Goal: Information Seeking & Learning: Learn about a topic

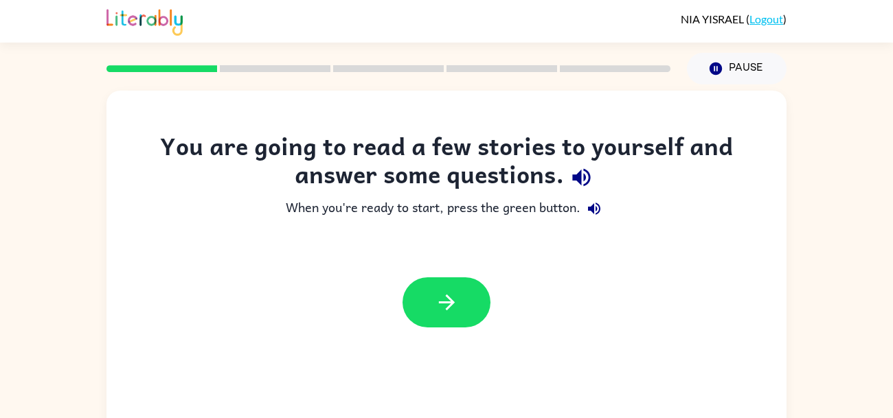
click at [722, 19] on span "[PERSON_NAME]" at bounding box center [713, 18] width 65 height 13
click at [464, 307] on button "button" at bounding box center [446, 302] width 88 height 50
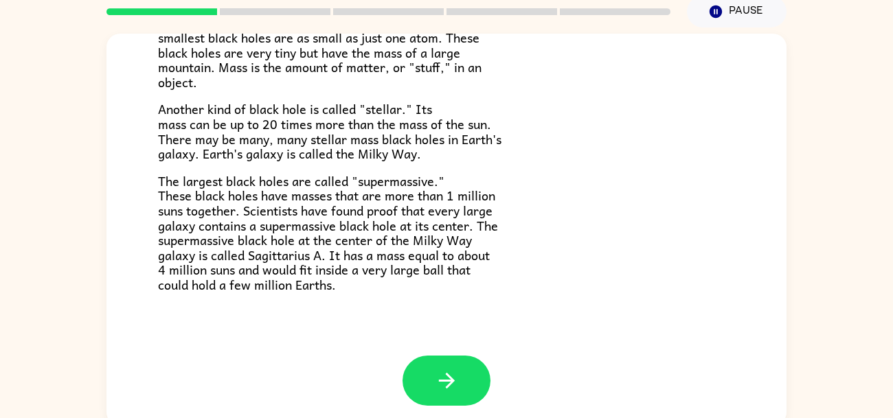
scroll to position [58, 0]
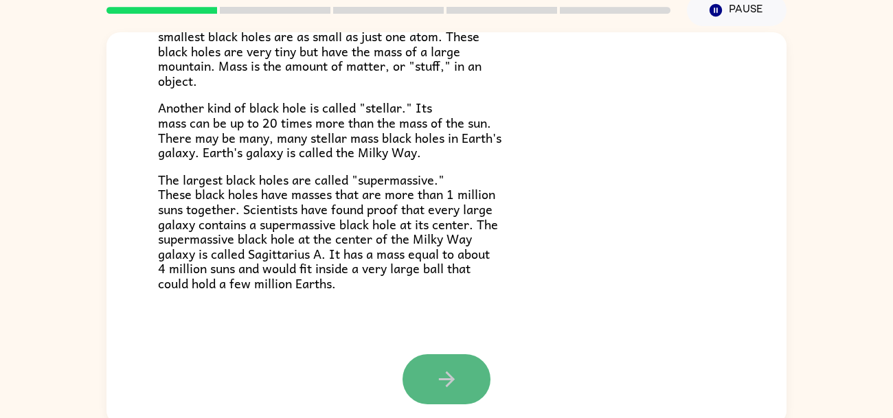
click at [442, 374] on icon "button" at bounding box center [447, 379] width 24 height 24
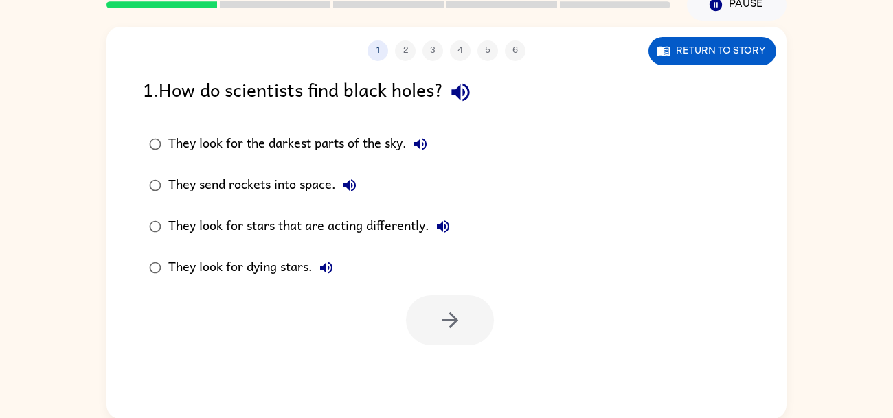
scroll to position [65, 0]
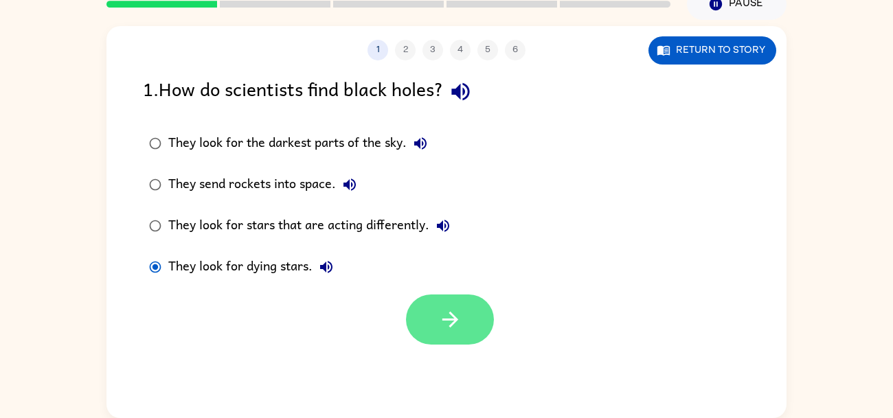
click at [448, 305] on button "button" at bounding box center [450, 320] width 88 height 50
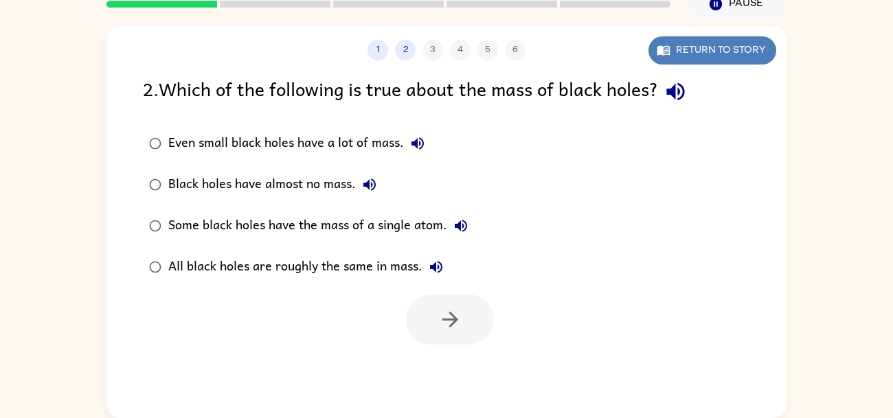
click at [699, 47] on button "Return to story" at bounding box center [712, 50] width 128 height 28
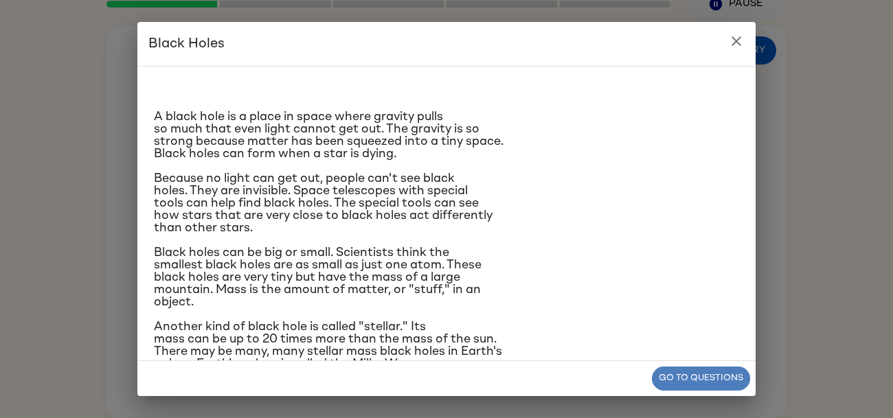
click at [687, 378] on button "Go to questions" at bounding box center [701, 379] width 98 height 24
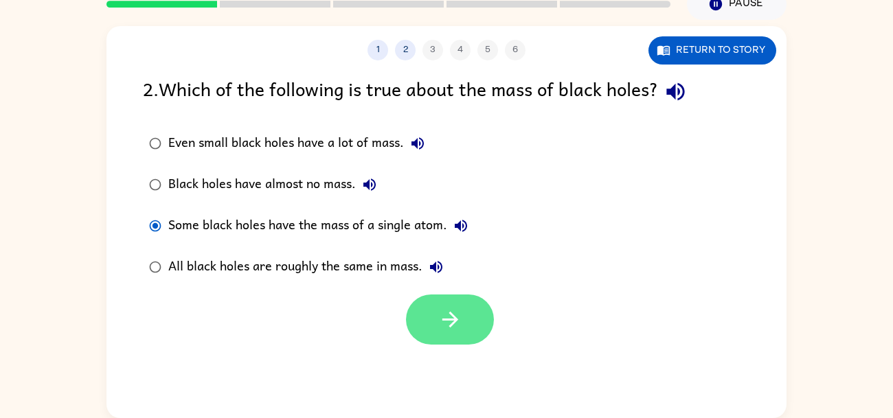
click at [445, 302] on button "button" at bounding box center [450, 320] width 88 height 50
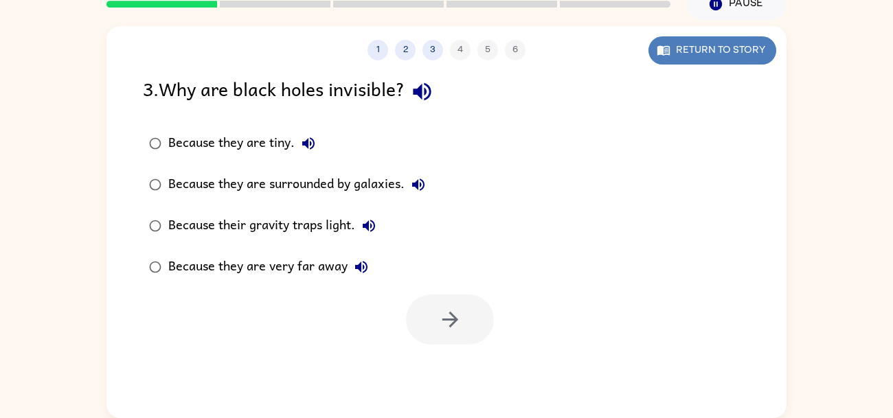
click at [728, 52] on button "Return to story" at bounding box center [712, 50] width 128 height 28
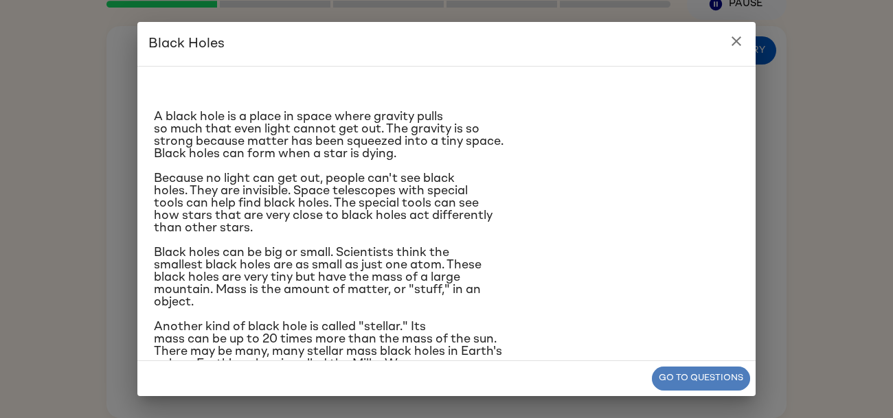
click at [678, 377] on button "Go to questions" at bounding box center [701, 379] width 98 height 24
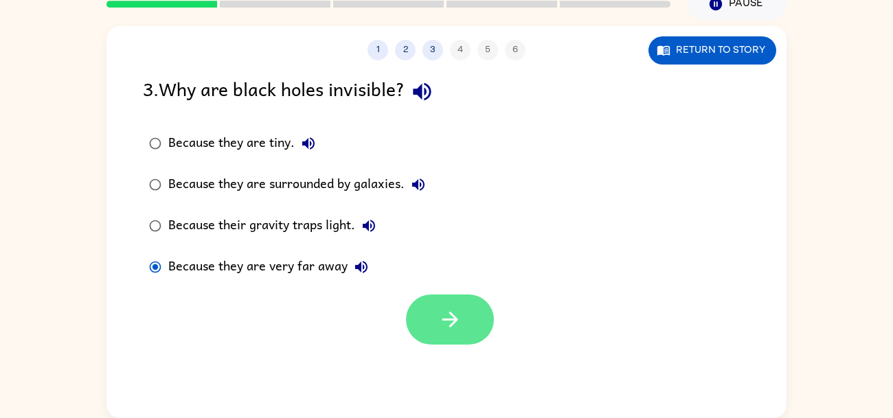
click at [464, 331] on button "button" at bounding box center [450, 320] width 88 height 50
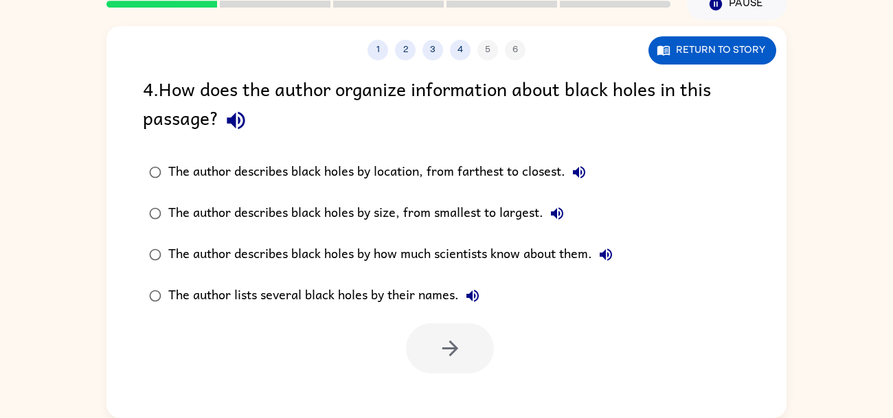
scroll to position [0, 0]
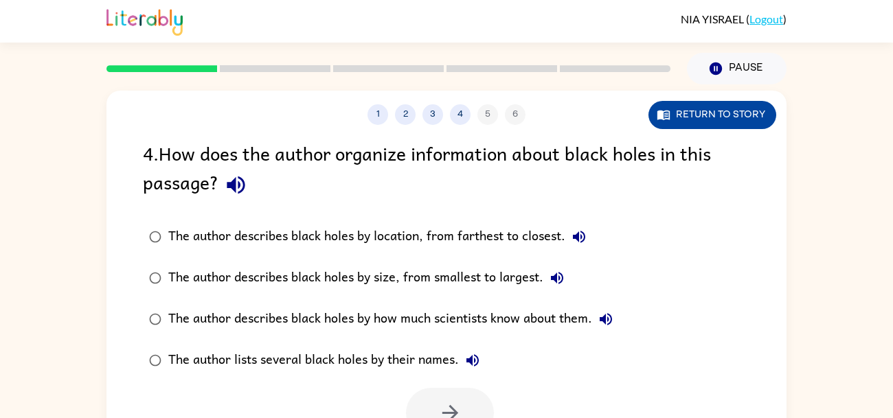
click at [713, 115] on button "Return to story" at bounding box center [712, 115] width 128 height 28
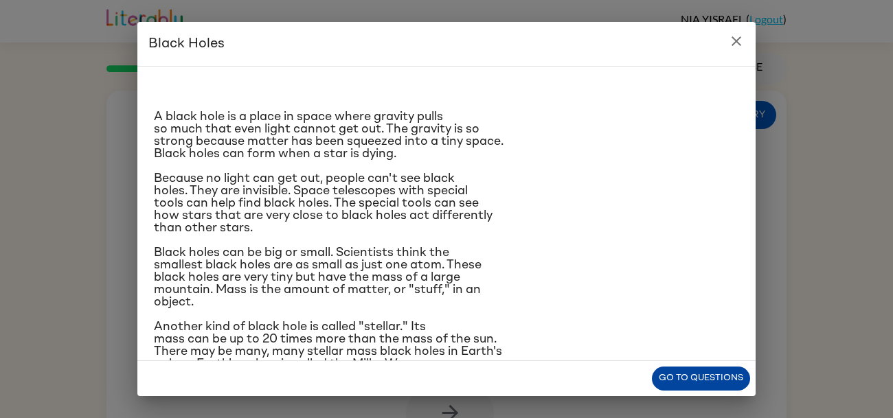
click at [702, 376] on button "Go to questions" at bounding box center [701, 379] width 98 height 24
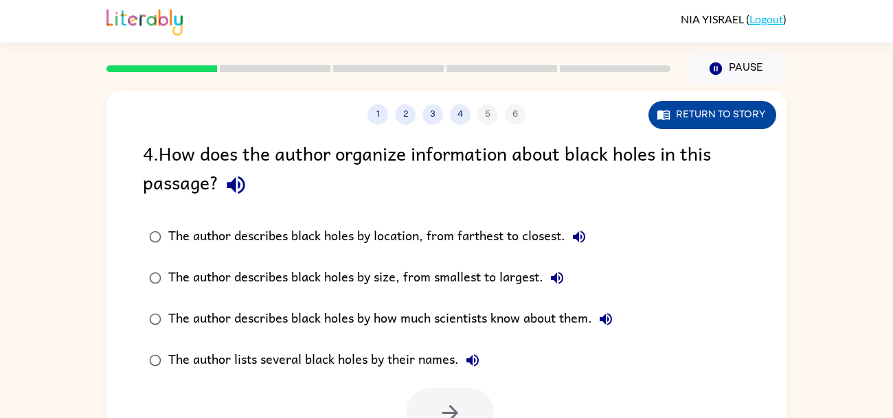
click at [719, 113] on button "Return to story" at bounding box center [712, 115] width 128 height 28
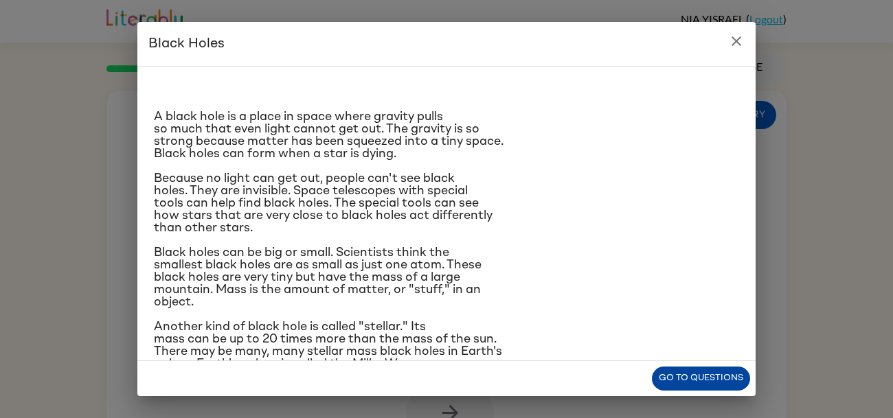
click at [692, 373] on button "Go to questions" at bounding box center [701, 379] width 98 height 24
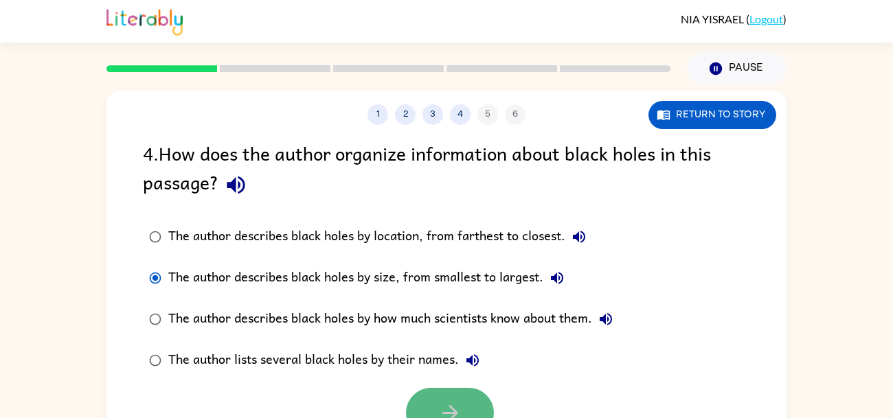
click at [442, 403] on icon "button" at bounding box center [450, 413] width 24 height 24
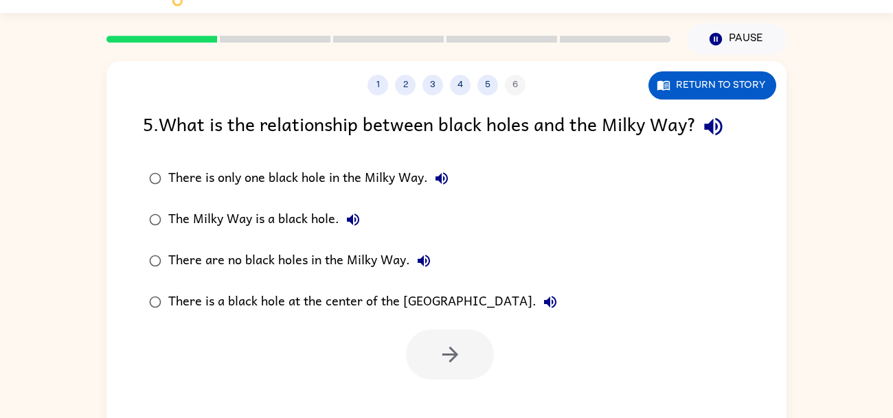
scroll to position [30, 0]
click at [711, 85] on button "Return to story" at bounding box center [712, 85] width 128 height 28
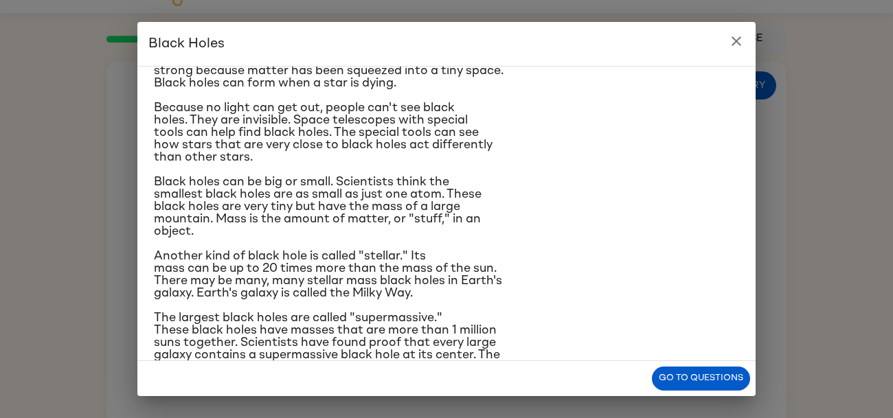
scroll to position [75, 0]
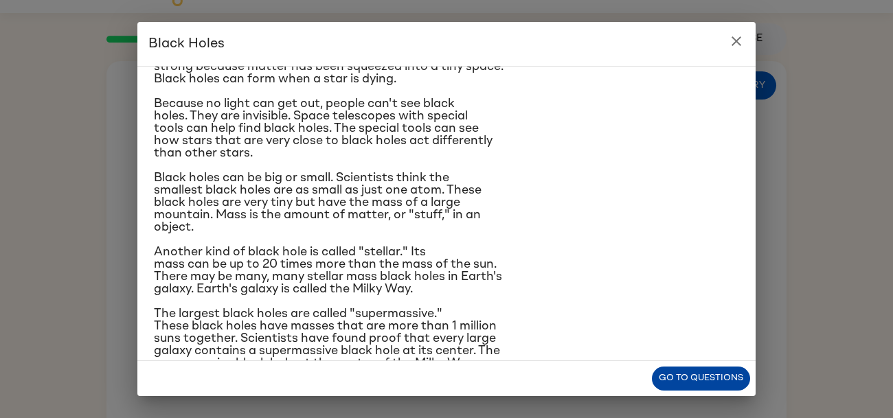
click at [685, 378] on button "Go to questions" at bounding box center [701, 379] width 98 height 24
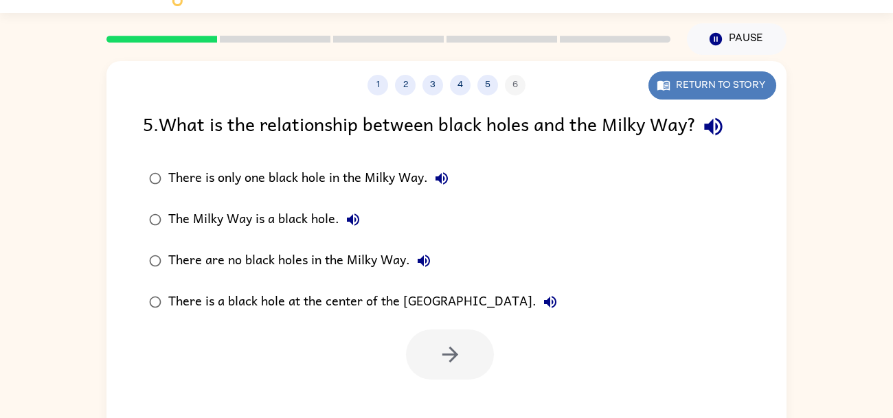
click at [695, 87] on button "Return to story" at bounding box center [712, 85] width 128 height 28
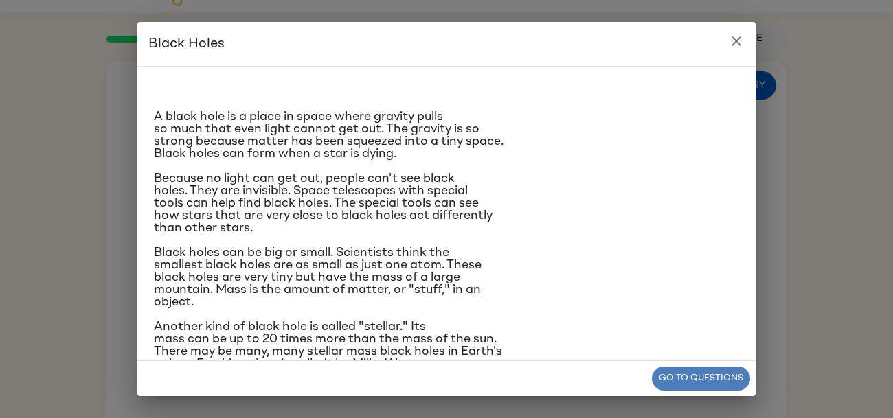
click at [686, 370] on button "Go to questions" at bounding box center [701, 379] width 98 height 24
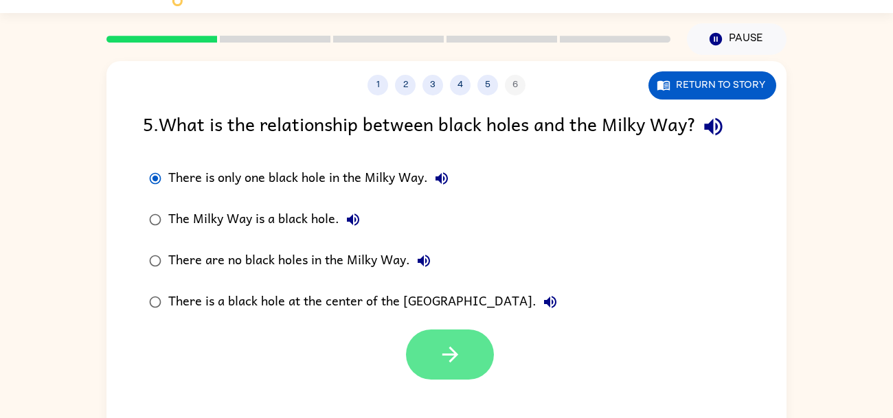
click at [463, 351] on button "button" at bounding box center [450, 355] width 88 height 50
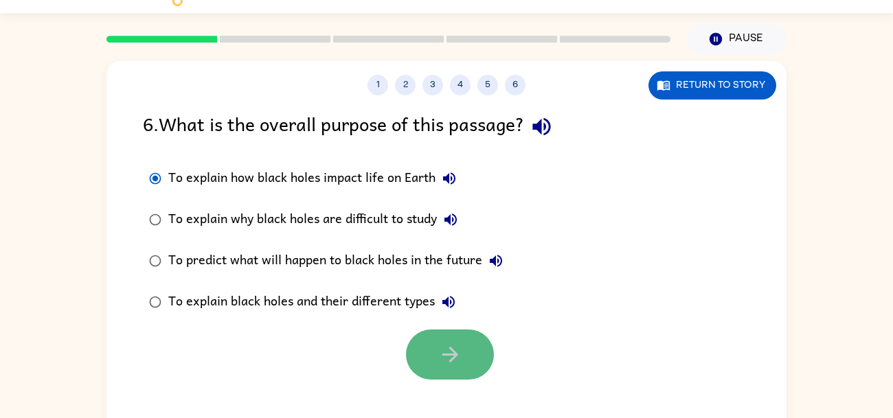
click at [444, 343] on icon "button" at bounding box center [450, 355] width 24 height 24
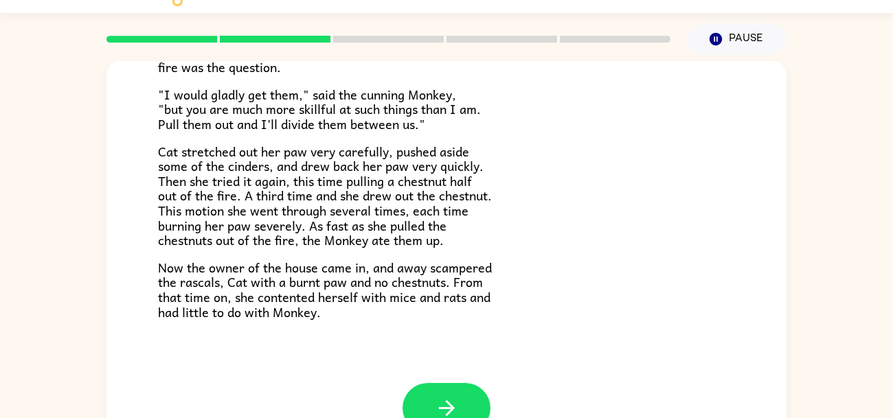
scroll to position [65, 0]
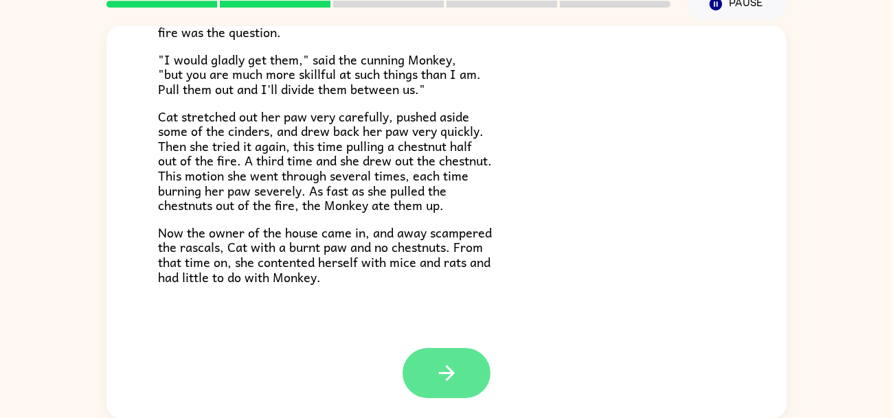
click at [447, 372] on icon "button" at bounding box center [446, 373] width 16 height 16
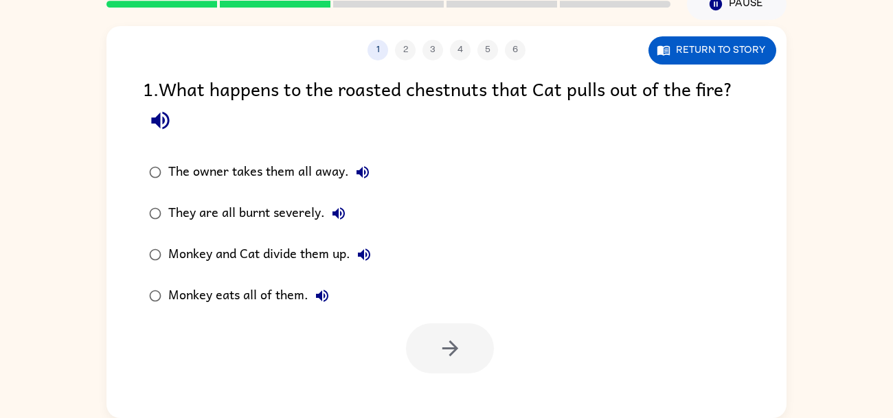
scroll to position [0, 0]
click at [705, 45] on button "Return to story" at bounding box center [712, 50] width 128 height 28
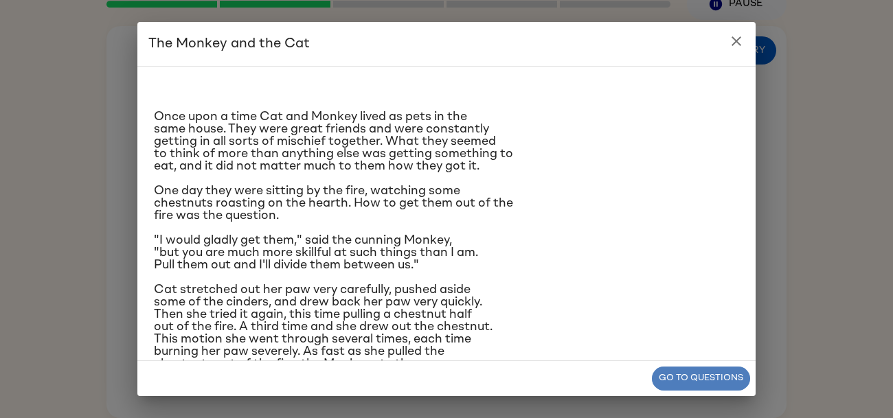
click at [674, 372] on button "Go to questions" at bounding box center [701, 379] width 98 height 24
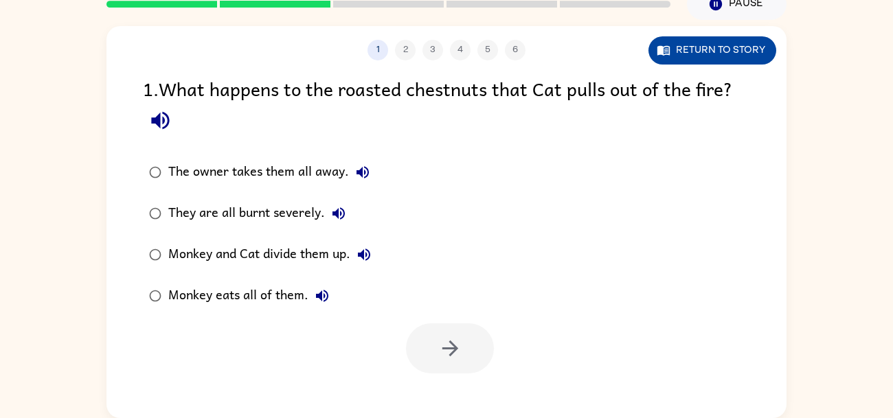
click at [711, 49] on button "Return to story" at bounding box center [712, 50] width 128 height 28
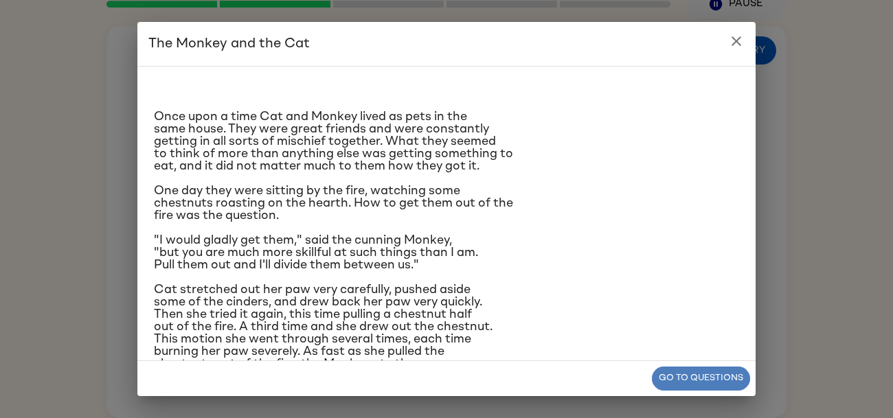
click at [698, 372] on button "Go to questions" at bounding box center [701, 379] width 98 height 24
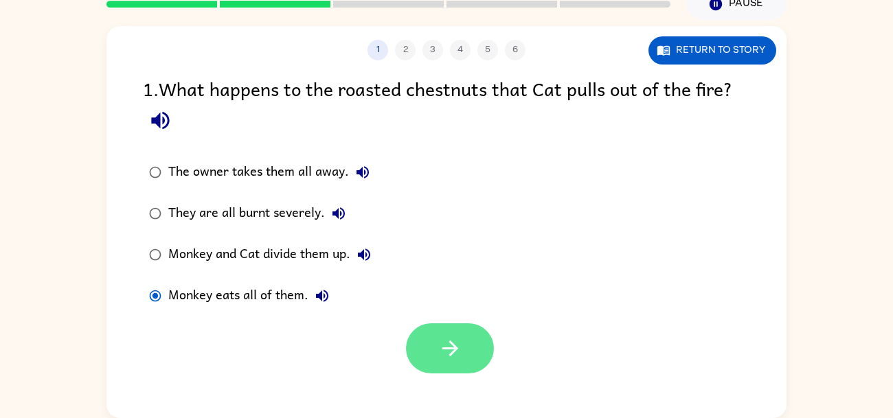
click at [417, 341] on button "button" at bounding box center [450, 348] width 88 height 50
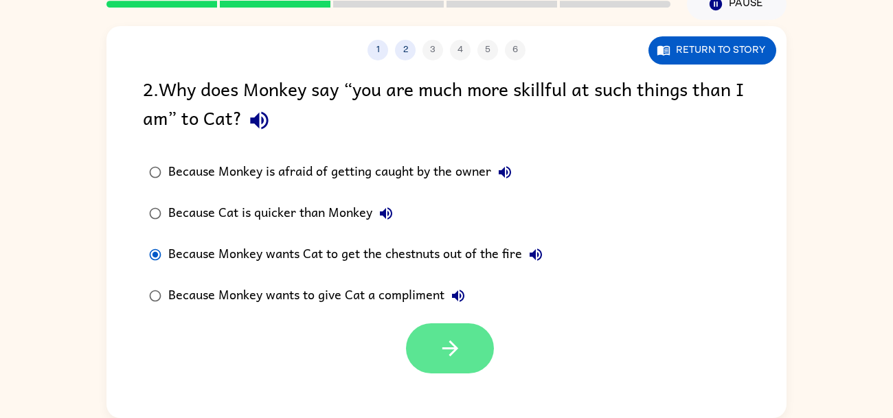
click at [432, 332] on button "button" at bounding box center [450, 348] width 88 height 50
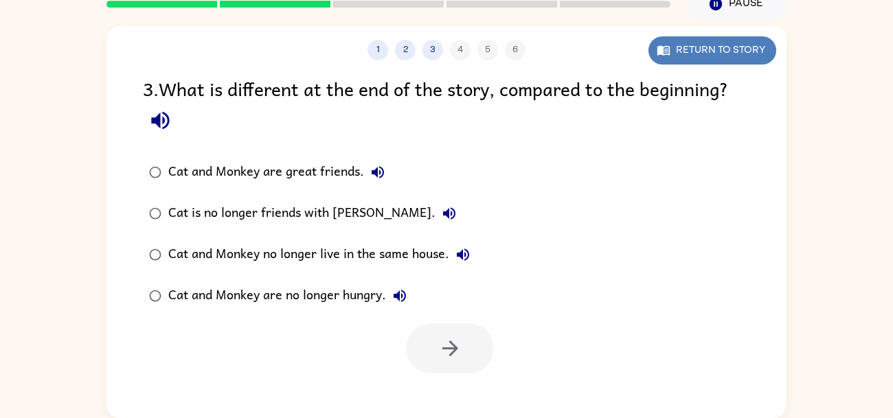
click at [696, 43] on button "Return to story" at bounding box center [712, 50] width 128 height 28
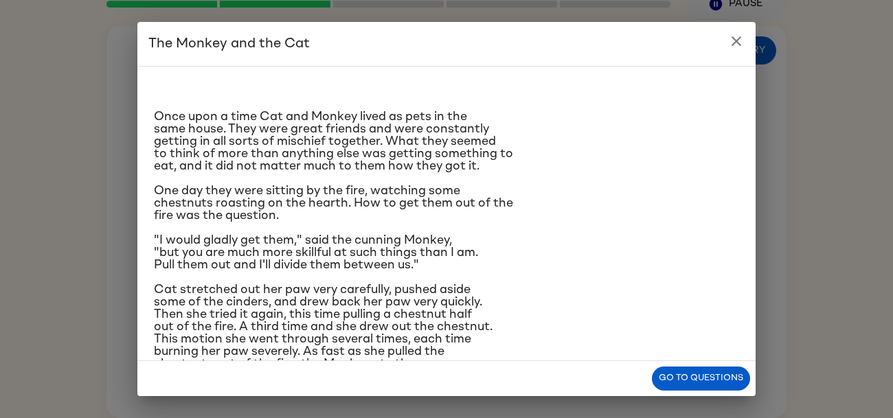
scroll to position [95, 0]
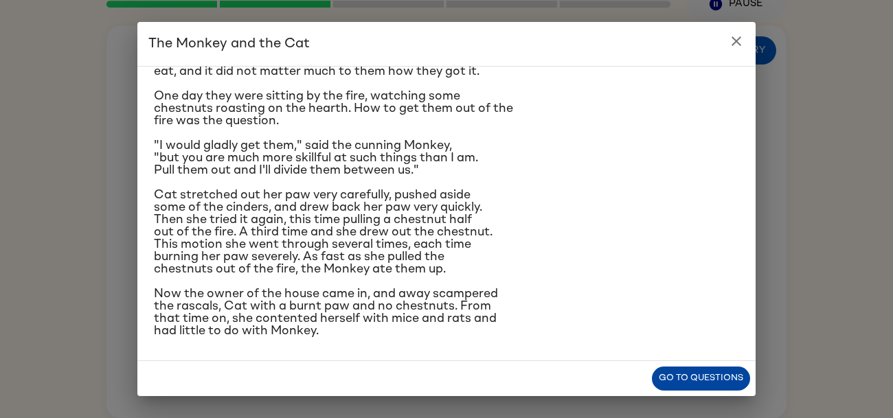
click at [694, 376] on button "Go to questions" at bounding box center [701, 379] width 98 height 24
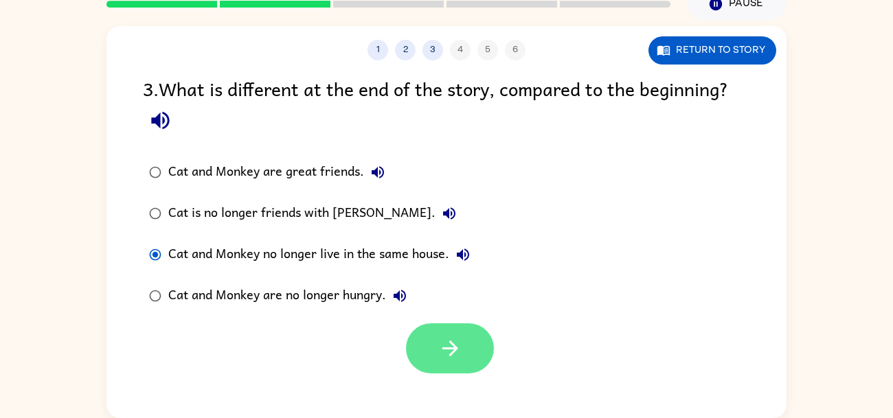
click at [459, 344] on icon "button" at bounding box center [450, 348] width 24 height 24
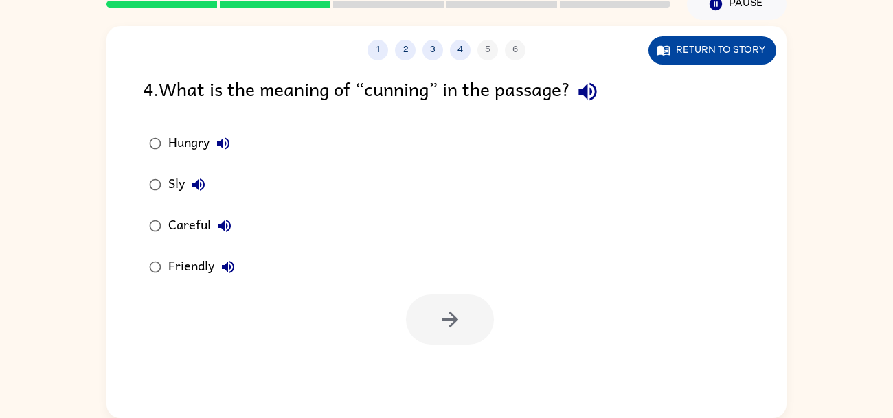
click at [738, 43] on button "Return to story" at bounding box center [712, 50] width 128 height 28
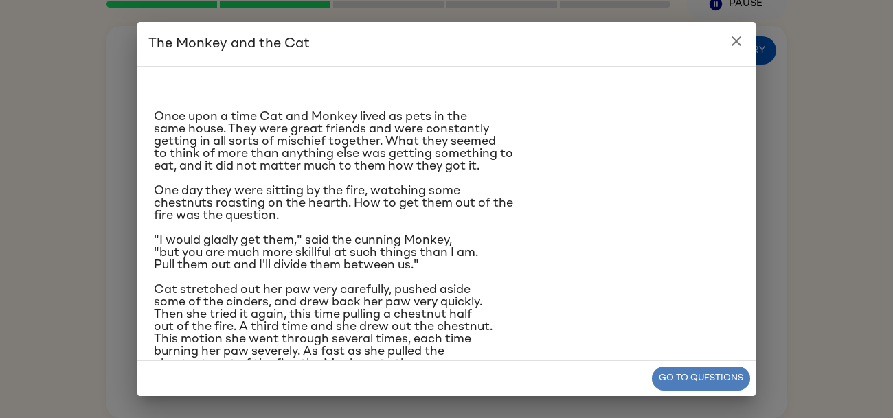
click at [674, 370] on button "Go to questions" at bounding box center [701, 379] width 98 height 24
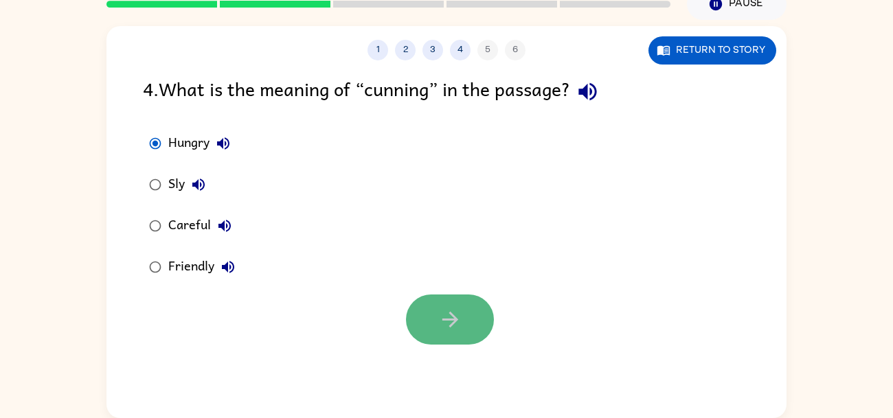
click at [444, 308] on icon "button" at bounding box center [450, 320] width 24 height 24
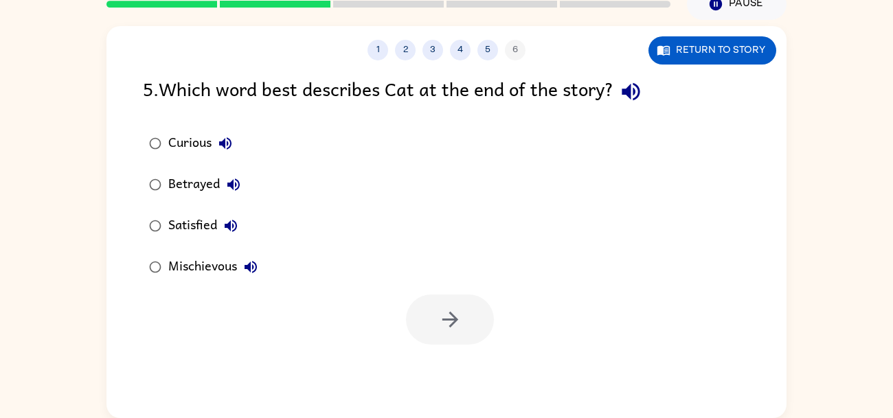
click at [444, 308] on div at bounding box center [450, 320] width 88 height 50
click at [756, 49] on button "Return to story" at bounding box center [712, 50] width 128 height 28
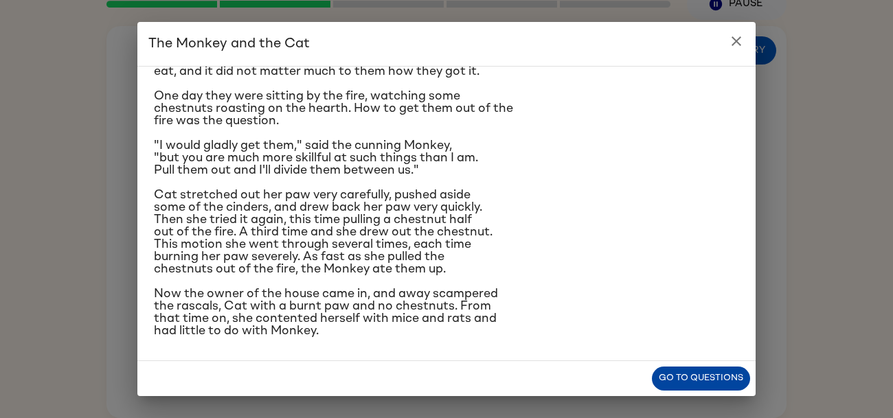
click at [702, 376] on button "Go to questions" at bounding box center [701, 379] width 98 height 24
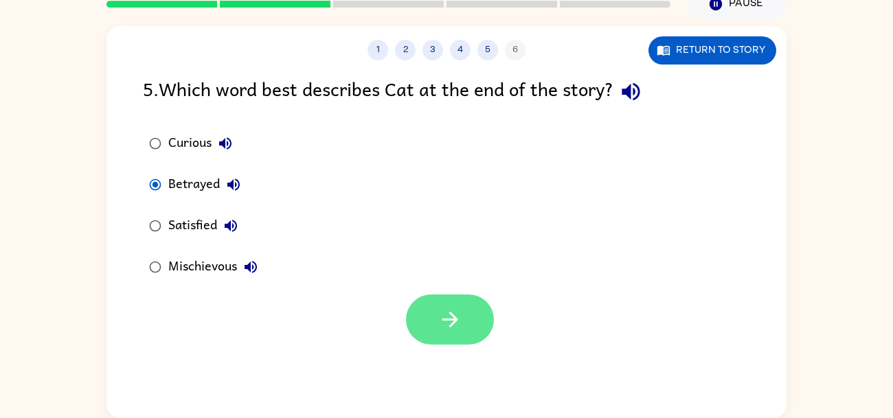
click at [448, 308] on icon "button" at bounding box center [450, 320] width 24 height 24
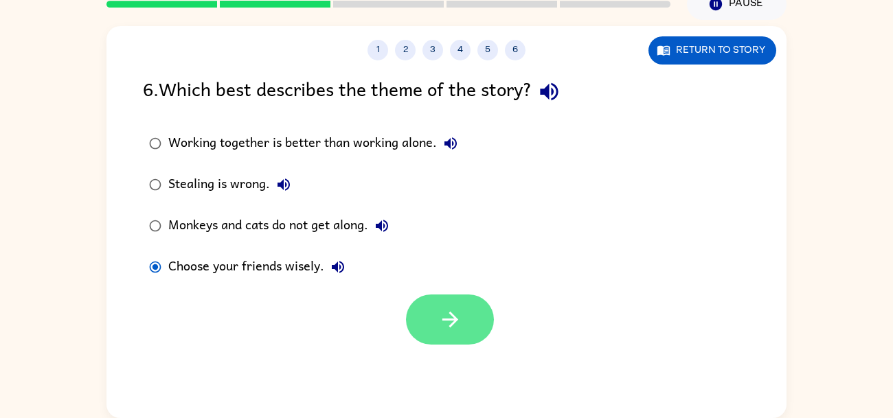
click at [448, 311] on icon "button" at bounding box center [450, 320] width 24 height 24
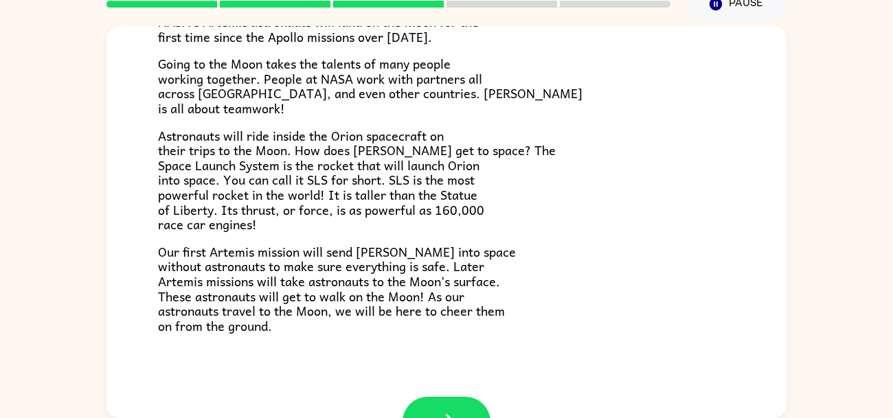
scroll to position [260, 0]
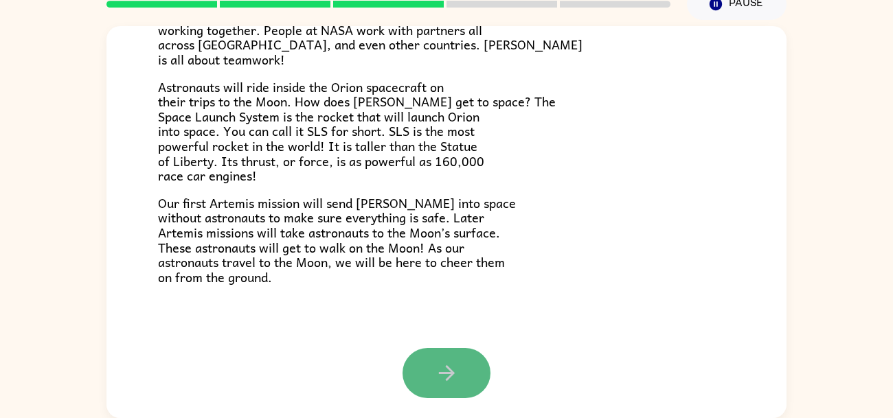
click at [466, 364] on button "button" at bounding box center [446, 373] width 88 height 50
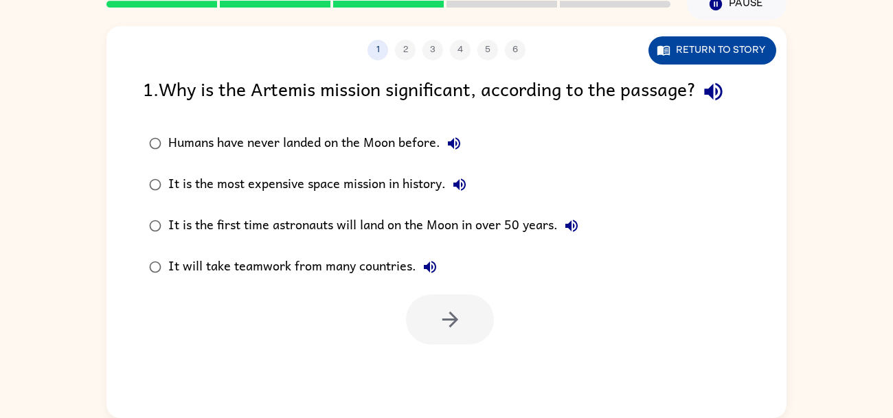
click at [734, 40] on button "Return to story" at bounding box center [712, 50] width 128 height 28
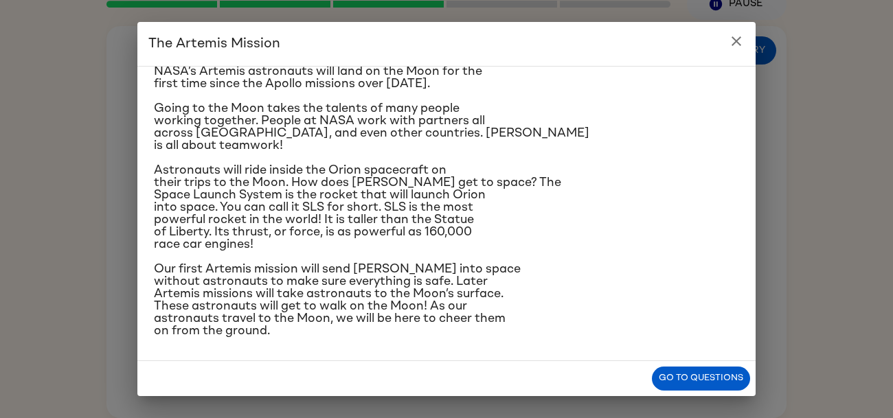
scroll to position [119, 0]
click at [692, 371] on button "Go to questions" at bounding box center [701, 379] width 98 height 24
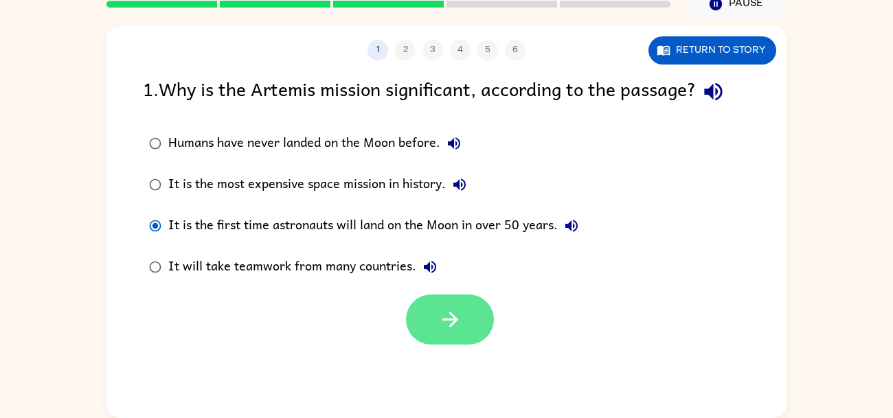
click at [453, 319] on icon "button" at bounding box center [450, 320] width 16 height 16
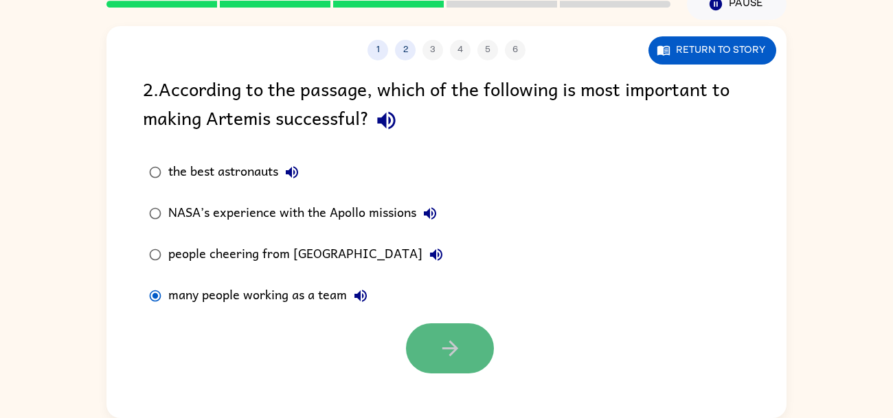
click at [431, 361] on button "button" at bounding box center [450, 348] width 88 height 50
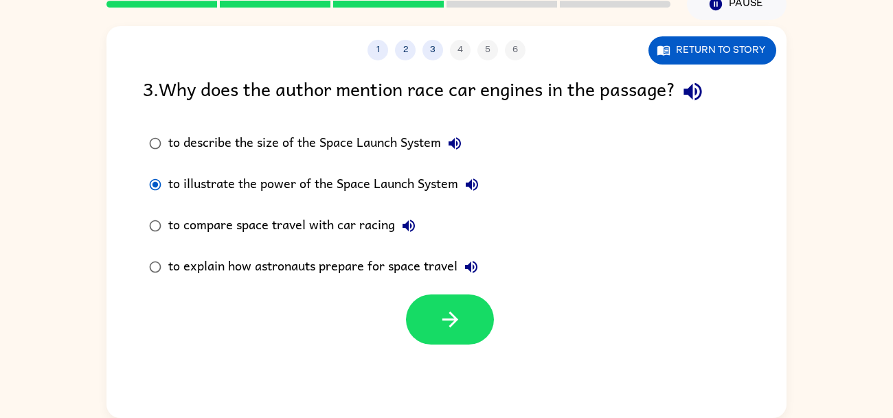
click at [487, 381] on div "1 2 3 4 5 6 Return to story 3 . Why does the author mention race car engines in…" at bounding box center [446, 222] width 680 height 392
click at [459, 319] on icon "button" at bounding box center [450, 320] width 24 height 24
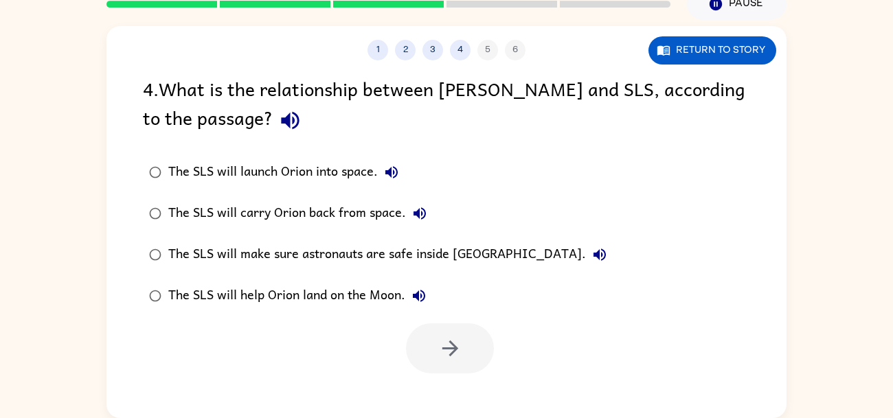
click at [459, 319] on div at bounding box center [446, 345] width 680 height 57
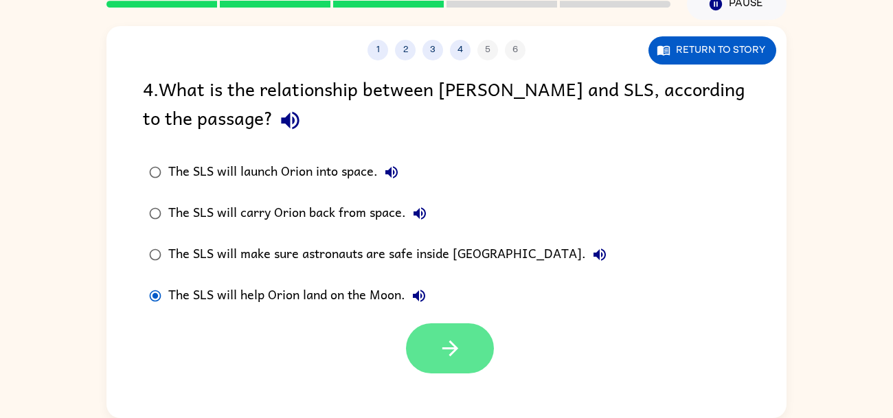
click at [457, 345] on icon "button" at bounding box center [450, 348] width 24 height 24
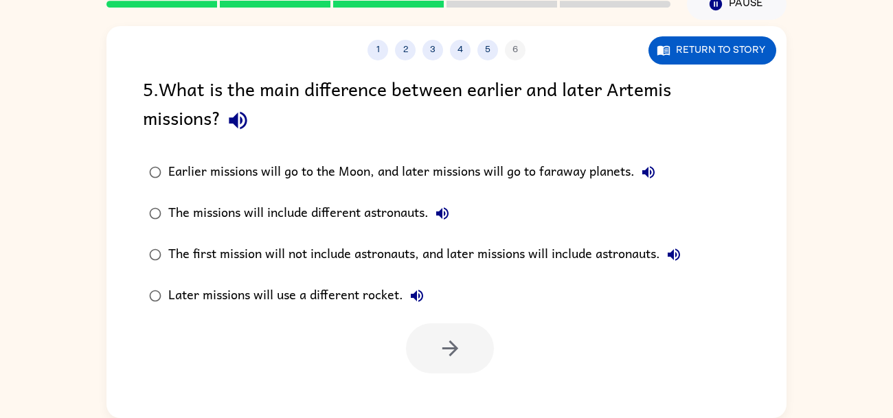
click at [442, 331] on div at bounding box center [450, 348] width 88 height 50
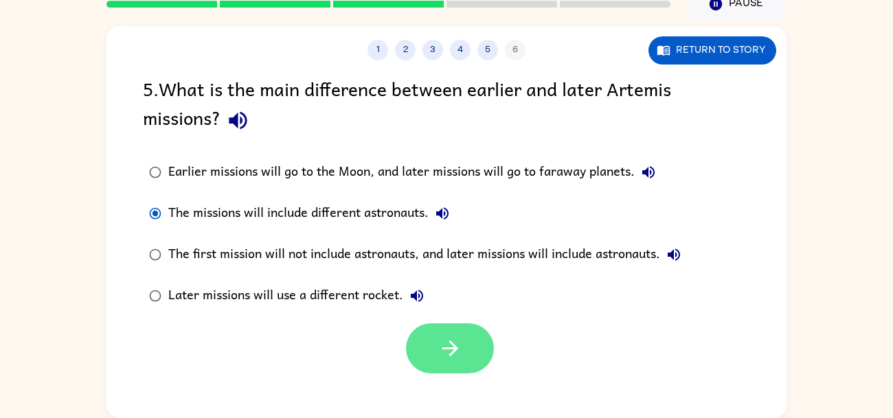
click at [424, 345] on button "button" at bounding box center [450, 348] width 88 height 50
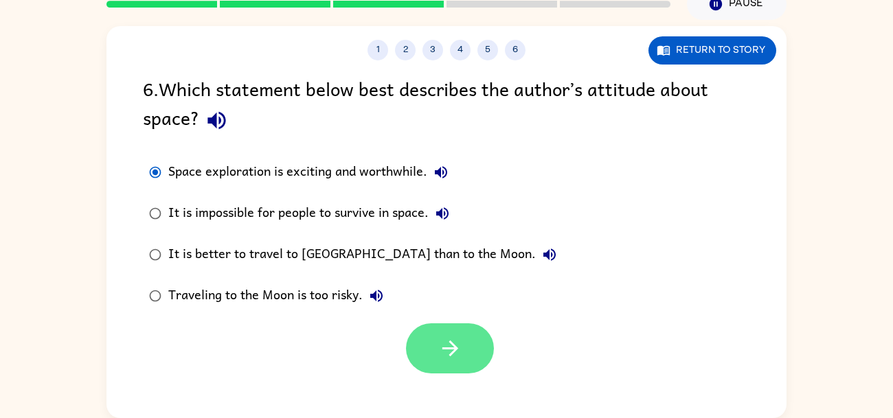
click at [440, 364] on button "button" at bounding box center [450, 348] width 88 height 50
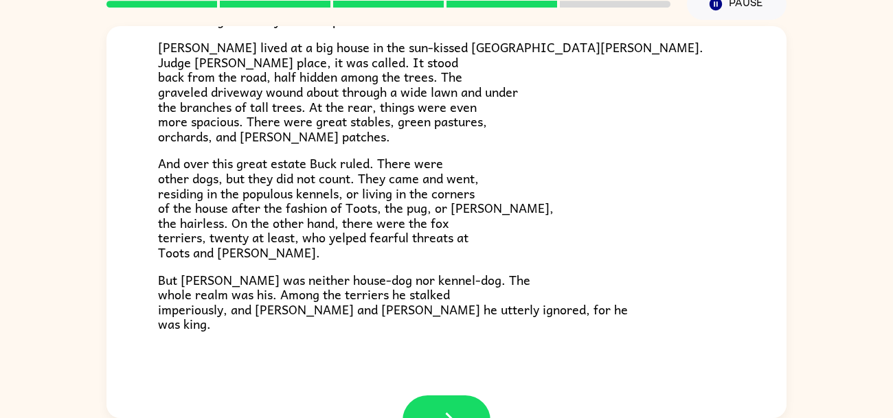
scroll to position [203, 0]
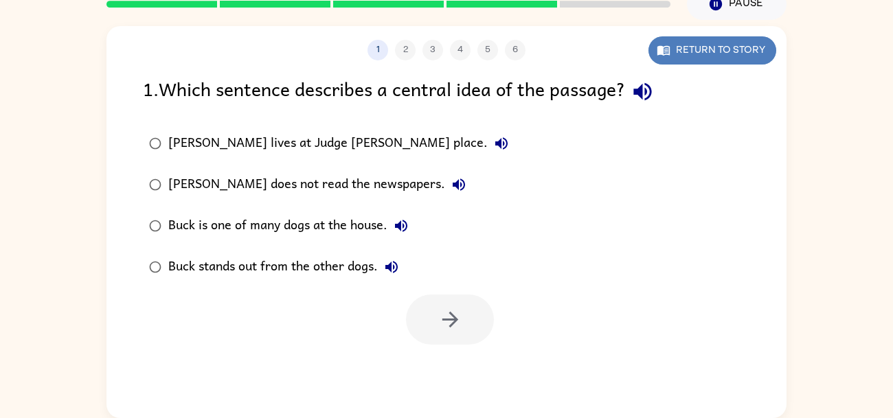
click at [686, 51] on button "Return to story" at bounding box center [712, 50] width 128 height 28
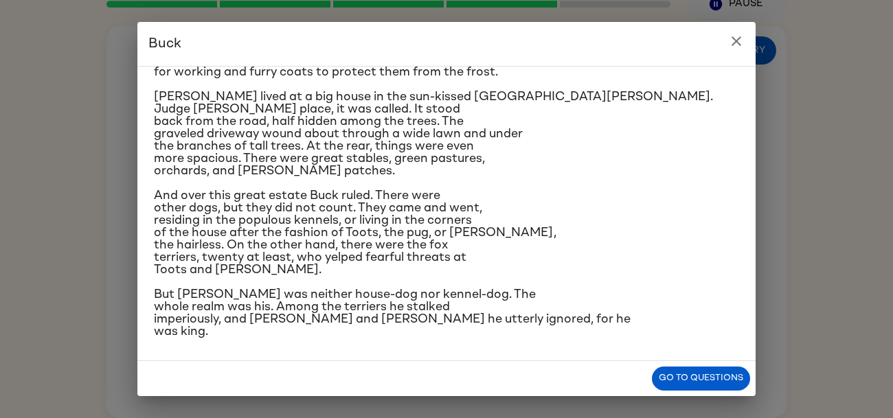
scroll to position [120, 0]
click at [670, 372] on button "Go to questions" at bounding box center [701, 379] width 98 height 24
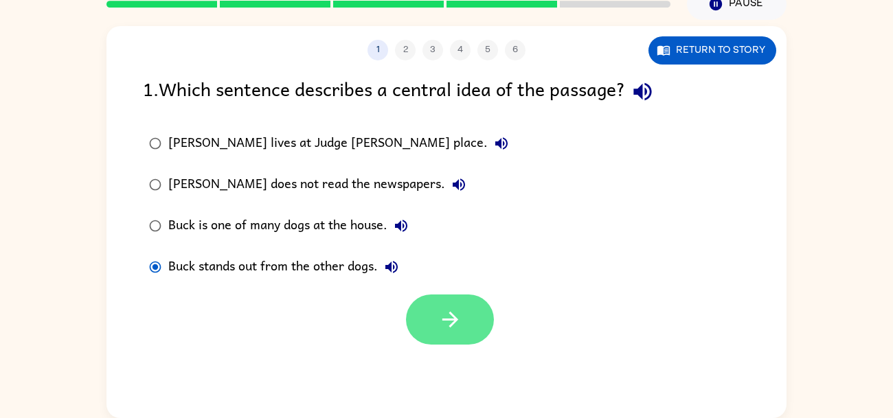
click at [439, 319] on icon "button" at bounding box center [450, 320] width 24 height 24
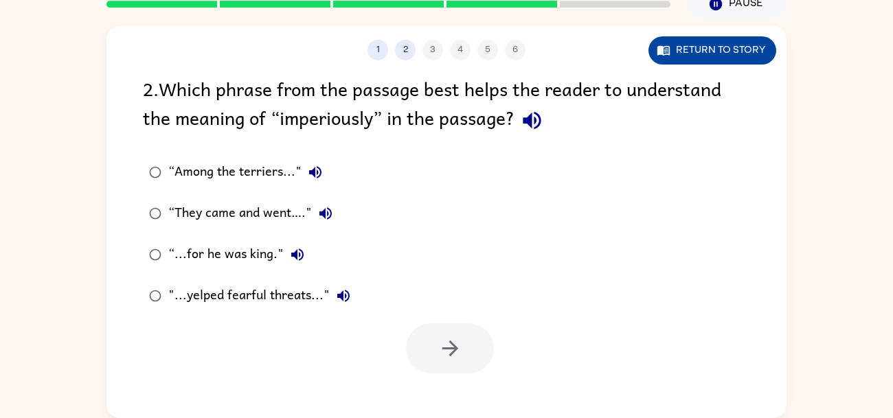
click at [683, 52] on button "Return to story" at bounding box center [712, 50] width 128 height 28
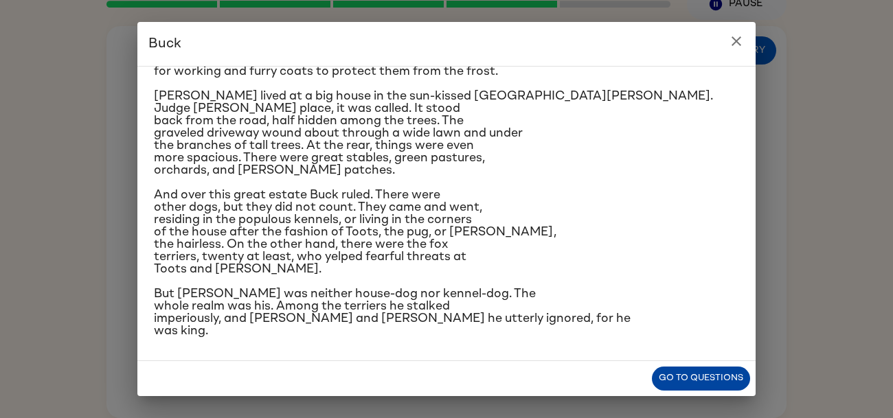
click at [674, 374] on button "Go to questions" at bounding box center [701, 379] width 98 height 24
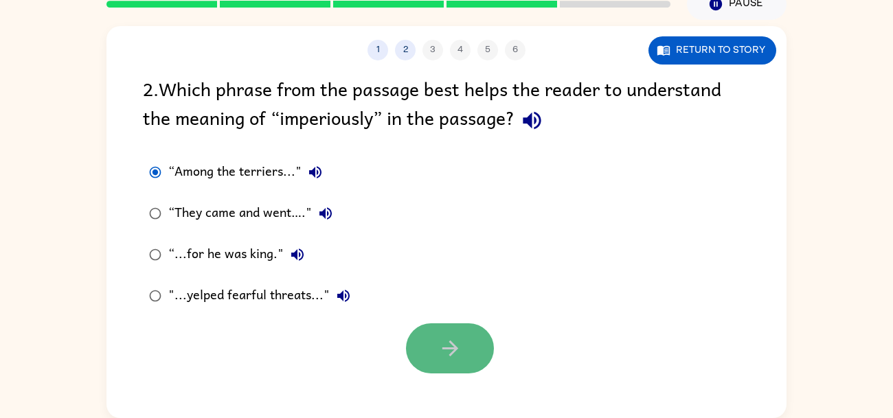
click at [443, 332] on button "button" at bounding box center [450, 348] width 88 height 50
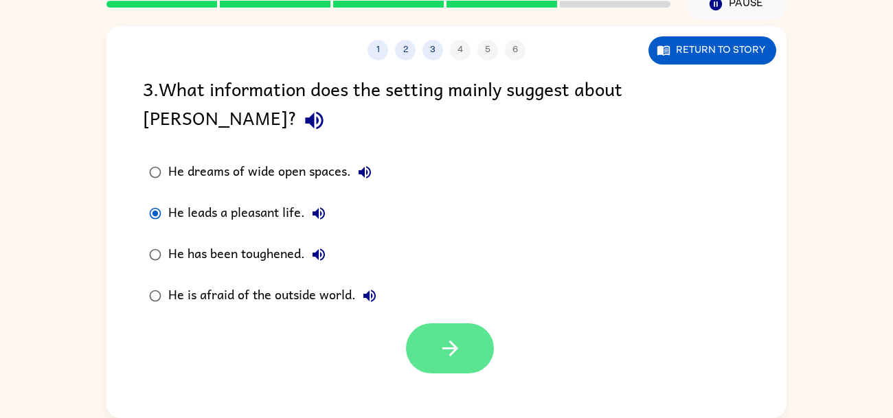
click at [443, 336] on icon "button" at bounding box center [450, 348] width 24 height 24
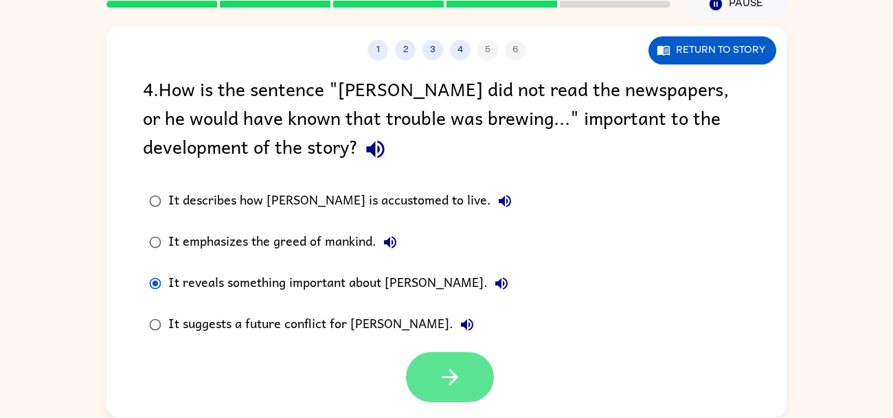
click at [448, 378] on icon "button" at bounding box center [450, 377] width 16 height 16
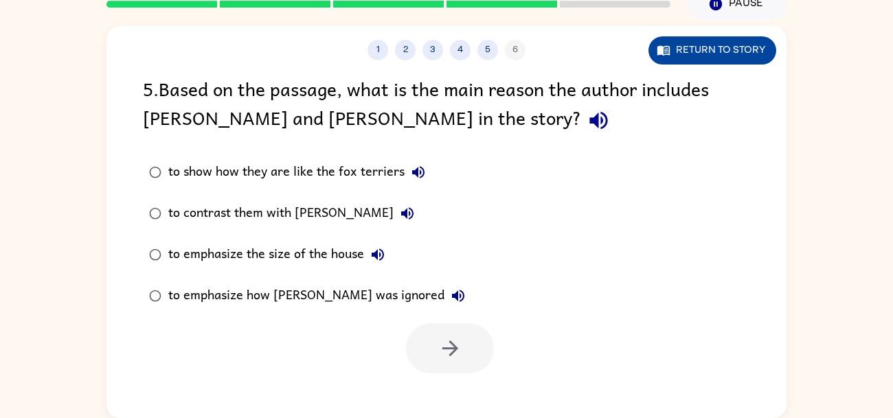
click at [711, 49] on button "Return to story" at bounding box center [712, 50] width 128 height 28
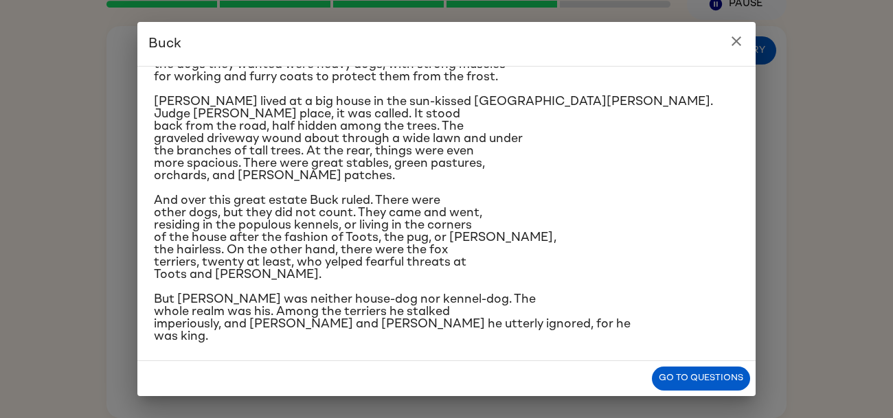
scroll to position [115, 0]
click at [713, 372] on button "Go to questions" at bounding box center [701, 379] width 98 height 24
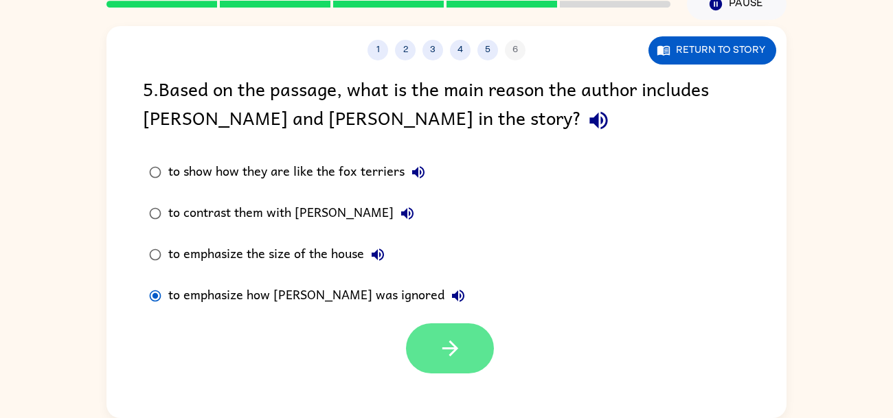
click at [437, 341] on button "button" at bounding box center [450, 348] width 88 height 50
